Goal: Task Accomplishment & Management: Manage account settings

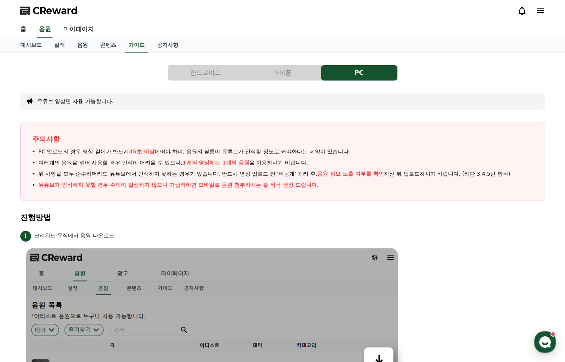
click at [80, 48] on link "음원" at bounding box center [82, 45] width 23 height 15
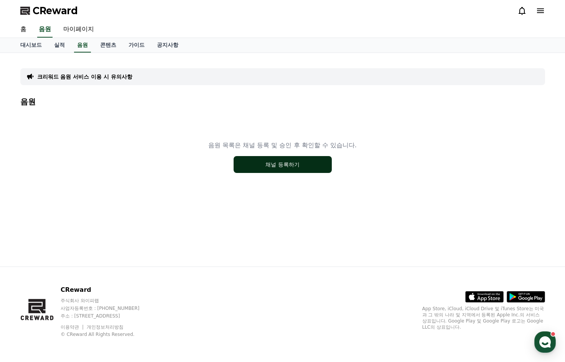
click at [251, 167] on button "채널 등록하기" at bounding box center [283, 164] width 98 height 17
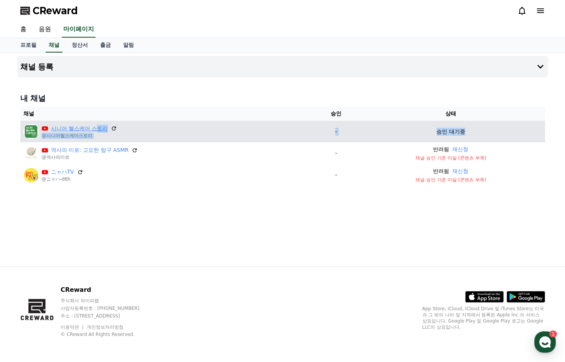
drag, startPoint x: 468, startPoint y: 130, endPoint x: 101, endPoint y: 121, distance: 367.1
click at [99, 124] on tr "시니어 헬스케어 스토리 @시니어헬스케어스토리 - 승인 대기중" at bounding box center [282, 131] width 525 height 21
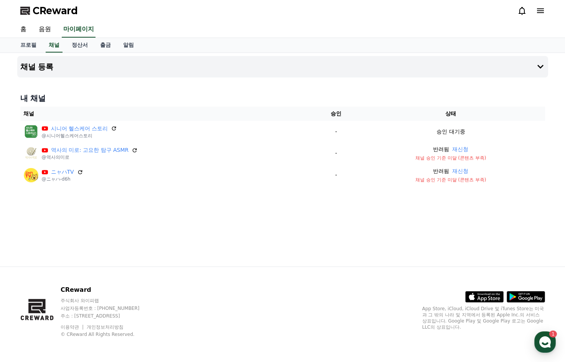
click at [202, 88] on div "채널 등록 내 채널 채널 승인 상태 시니어 헬스케어 스토리 @시니어헬스케어스토리 - 승인 대기중 역사의 미로: 고요한 탐구 ASMR @역사의미…" at bounding box center [282, 160] width 537 height 214
